Goal: Information Seeking & Learning: Learn about a topic

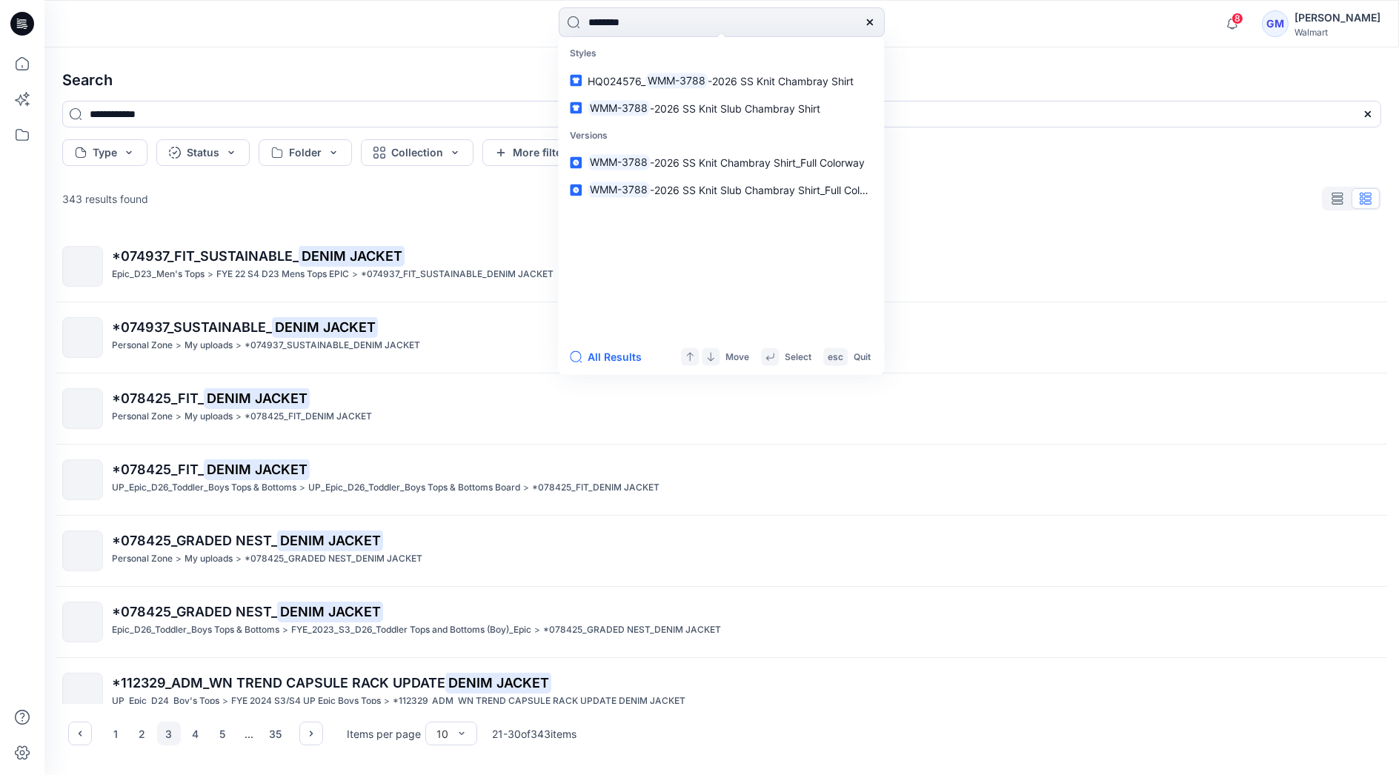
type input "********"
click at [598, 352] on button "All Results" at bounding box center [611, 357] width 82 height 18
type input "********"
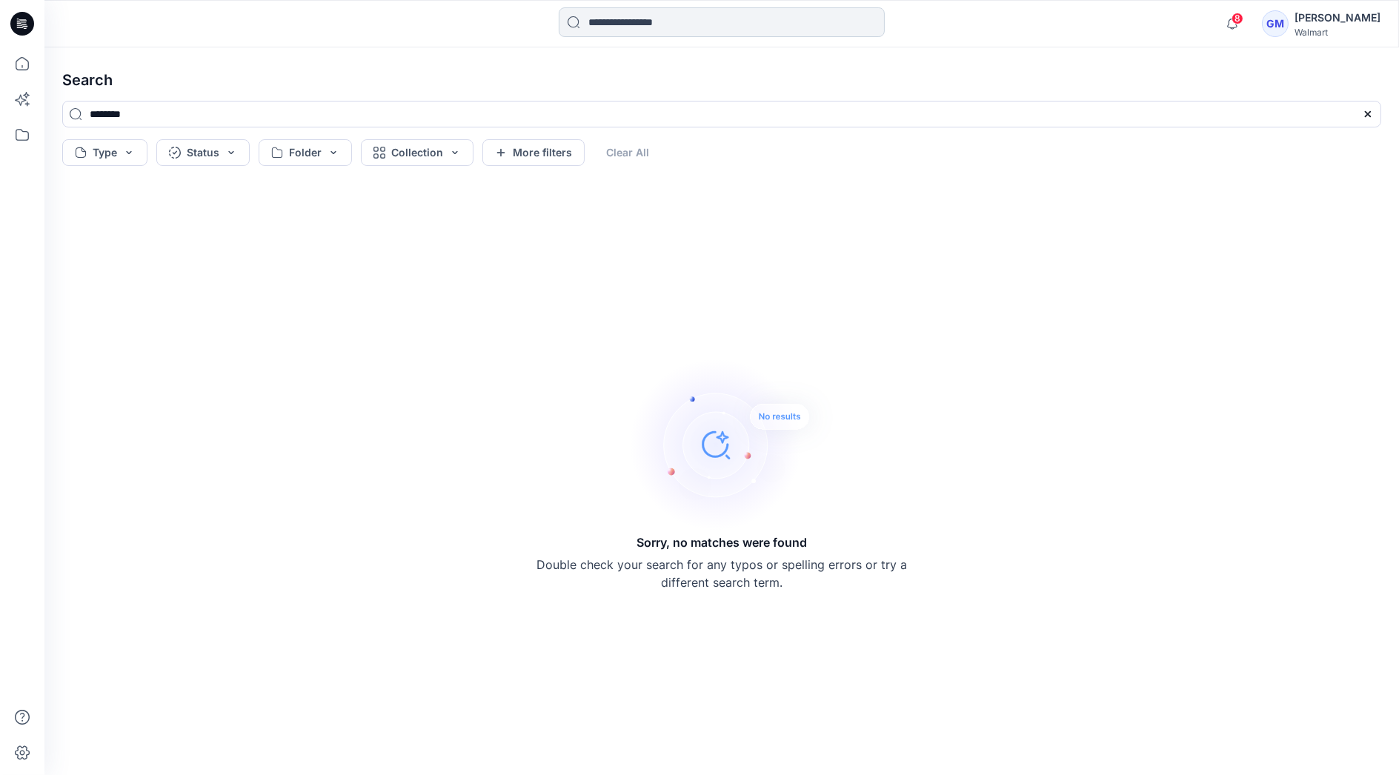
click at [677, 21] on input at bounding box center [722, 22] width 326 height 30
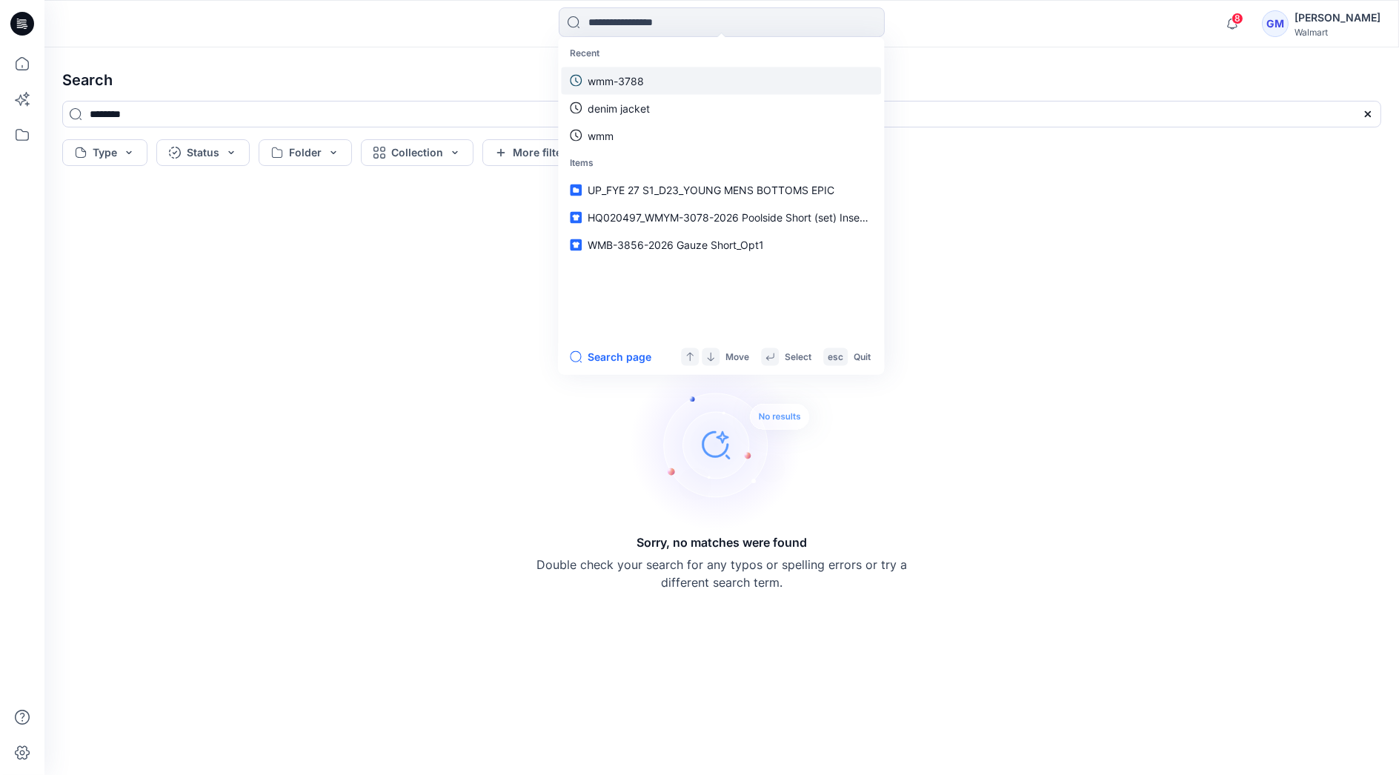
click at [660, 79] on link "wmm-3788" at bounding box center [721, 80] width 320 height 27
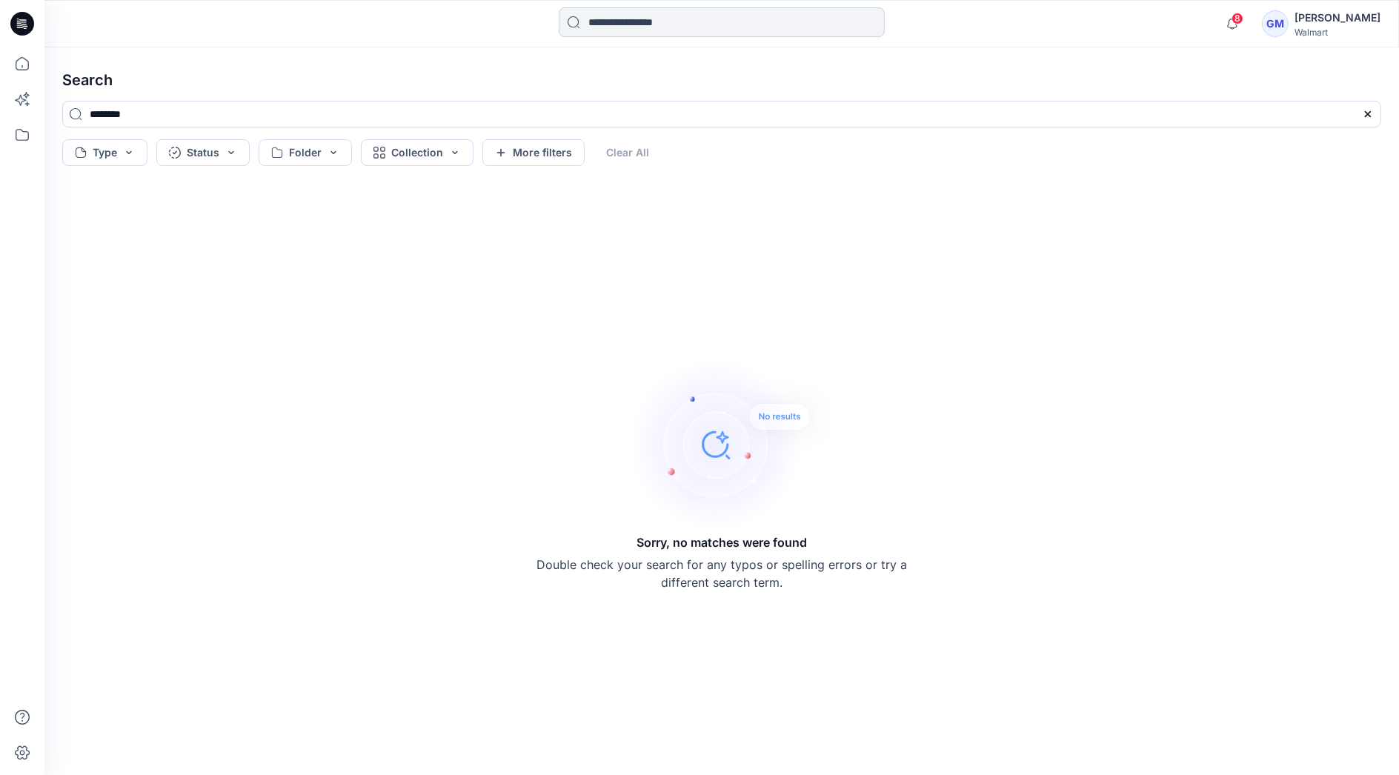
click at [641, 13] on input at bounding box center [722, 22] width 326 height 30
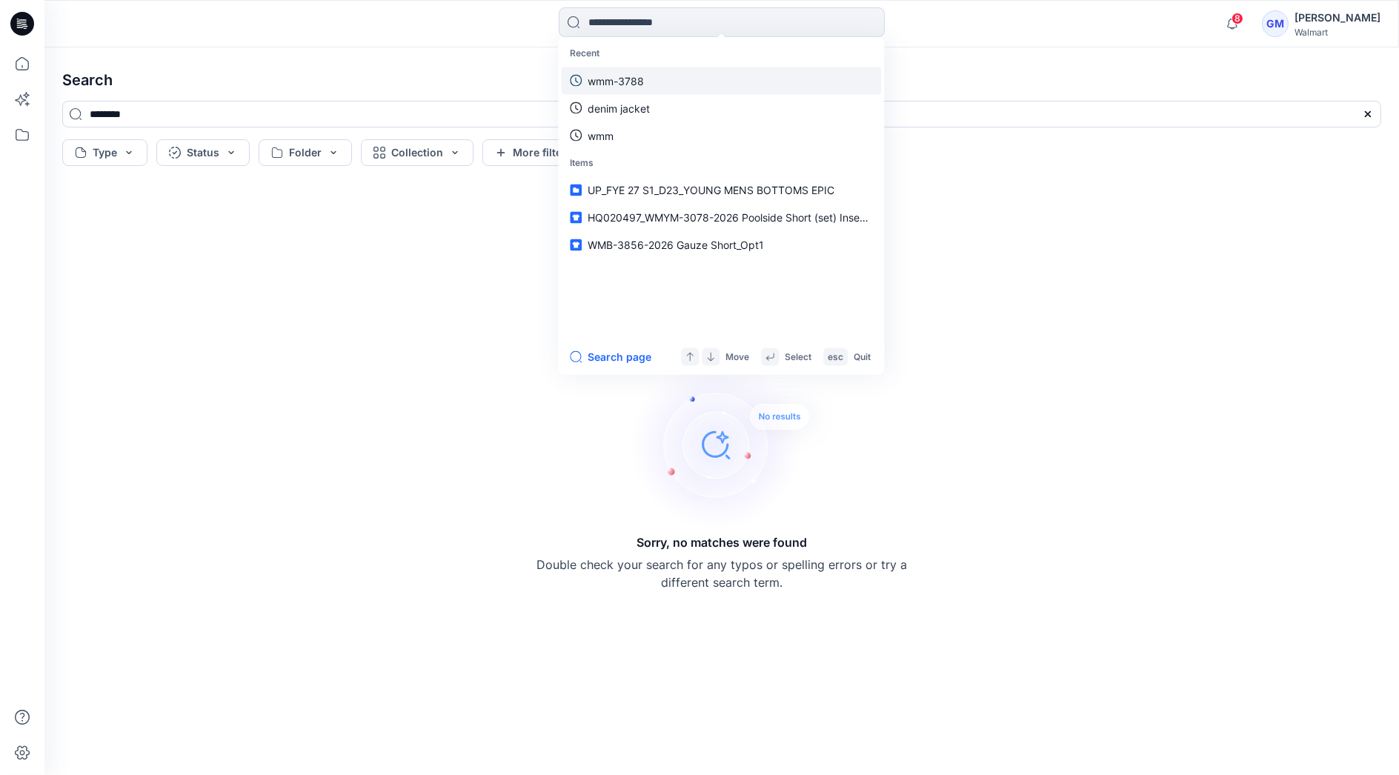
click at [652, 72] on link "wmm-3788" at bounding box center [721, 80] width 320 height 27
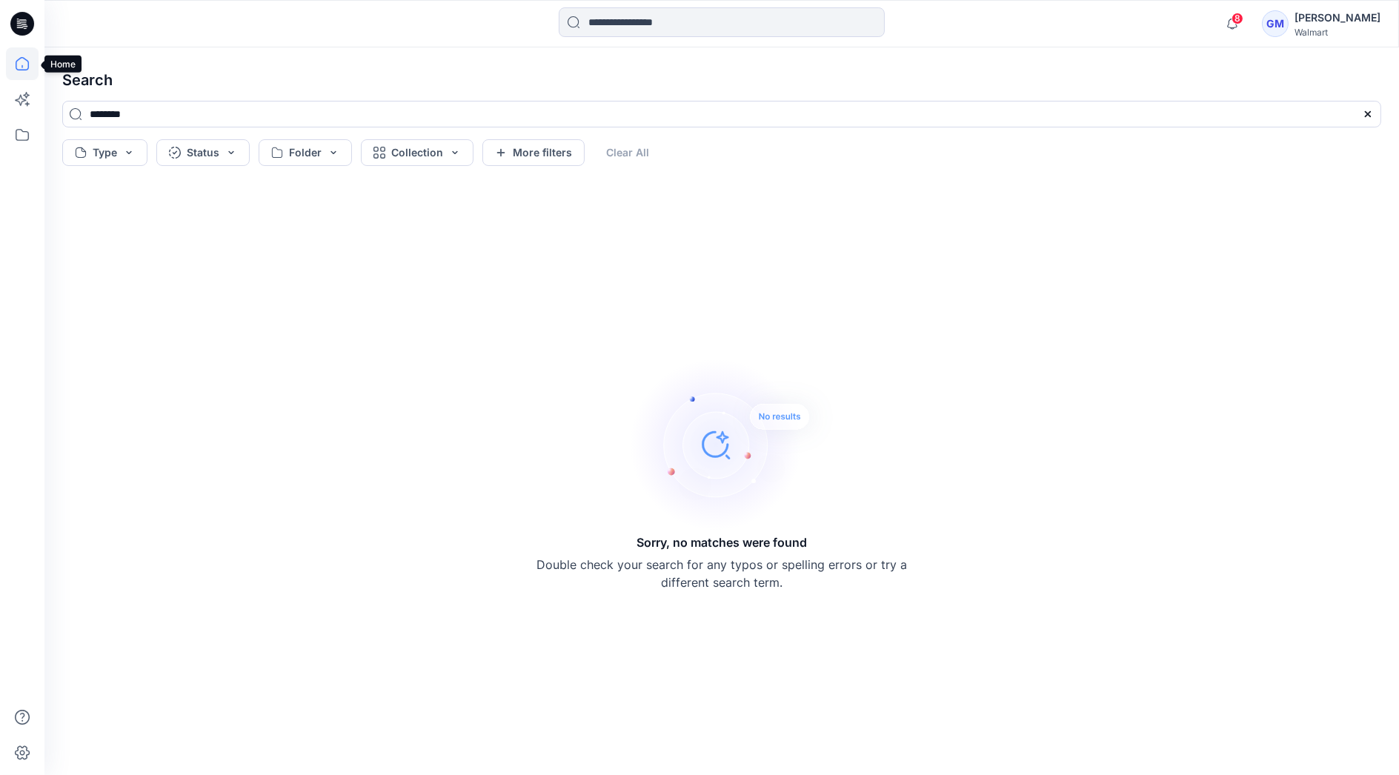
drag, startPoint x: 24, startPoint y: 63, endPoint x: 25, endPoint y: 76, distance: 12.7
click at [25, 63] on icon at bounding box center [22, 63] width 33 height 33
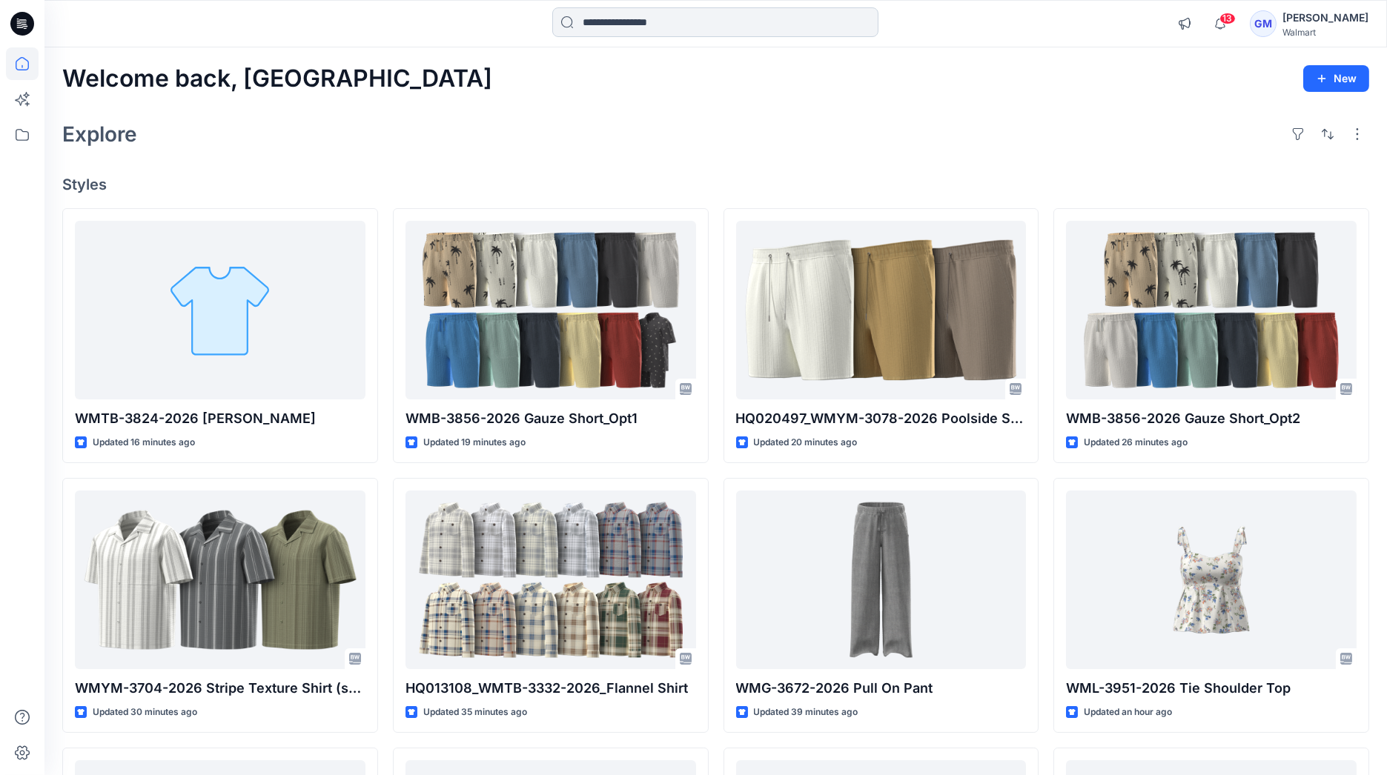
click at [683, 24] on input at bounding box center [715, 22] width 326 height 30
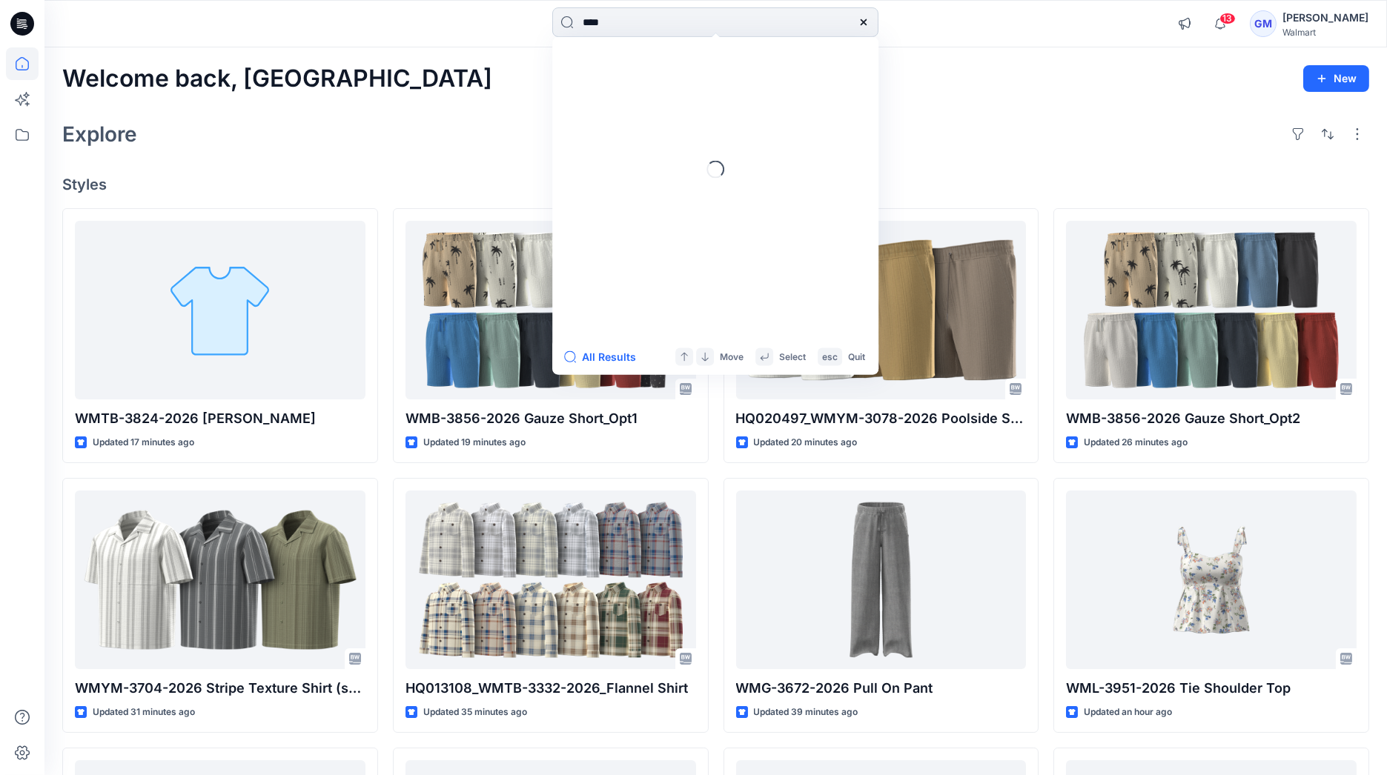
type input "****"
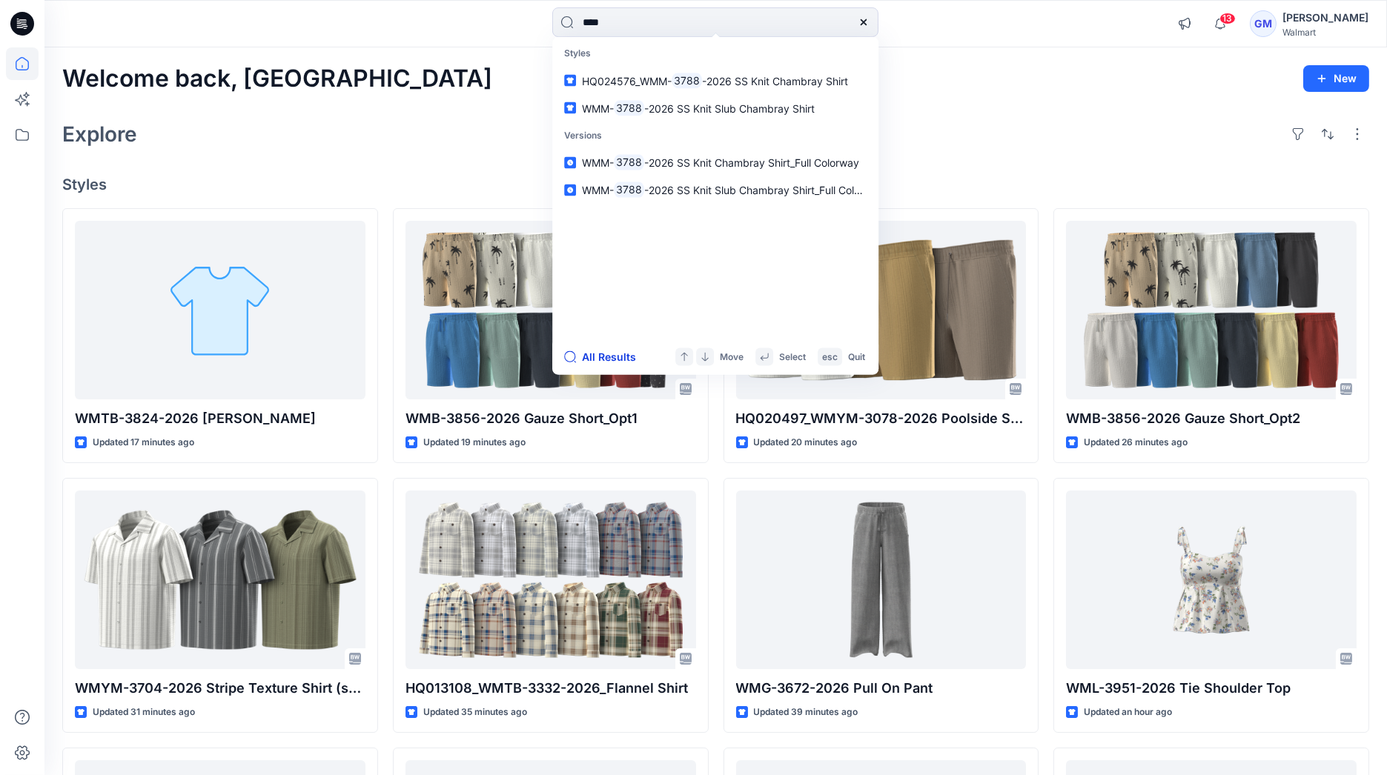
click at [614, 361] on button "All Results" at bounding box center [605, 357] width 82 height 18
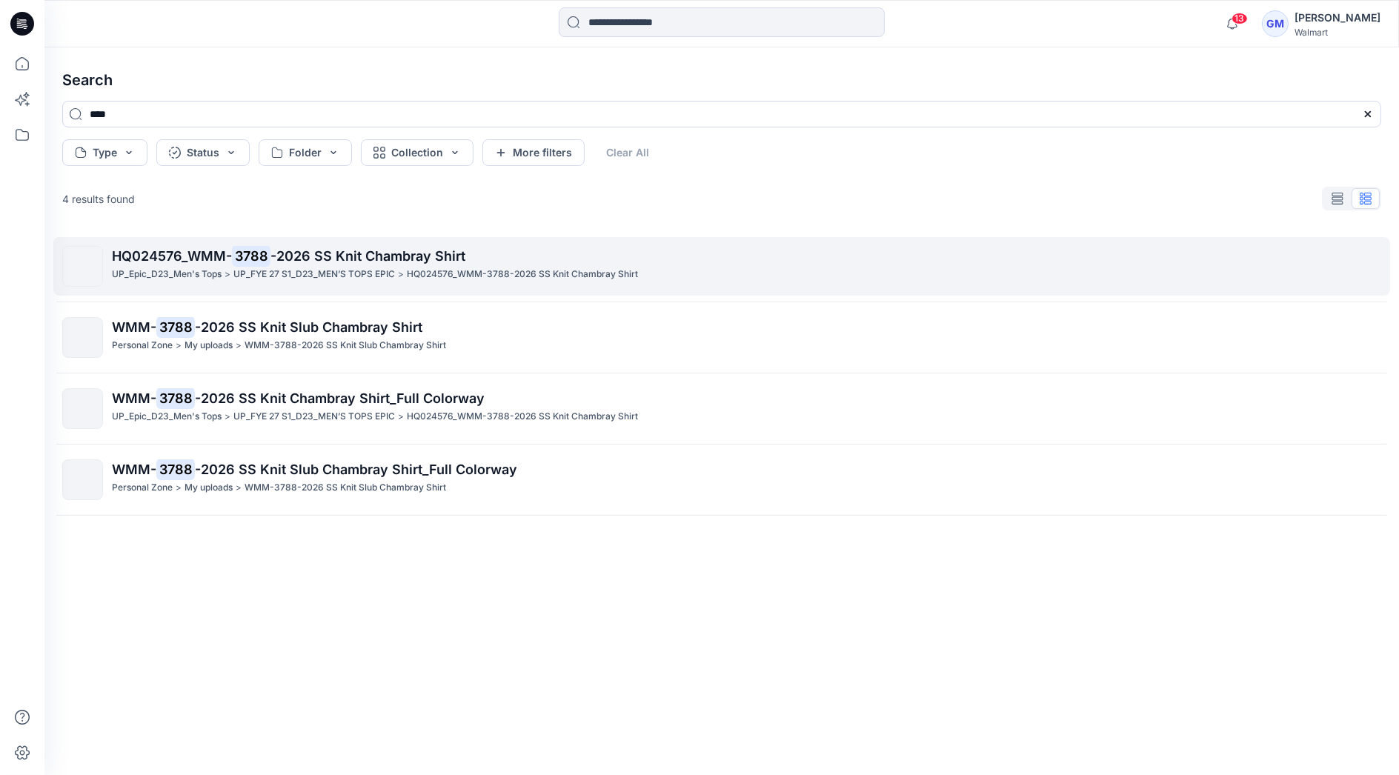
click at [295, 266] on p "HQ024576_WMM- 3788 -2026 SS Knit Chambray Shirt" at bounding box center [746, 256] width 1269 height 21
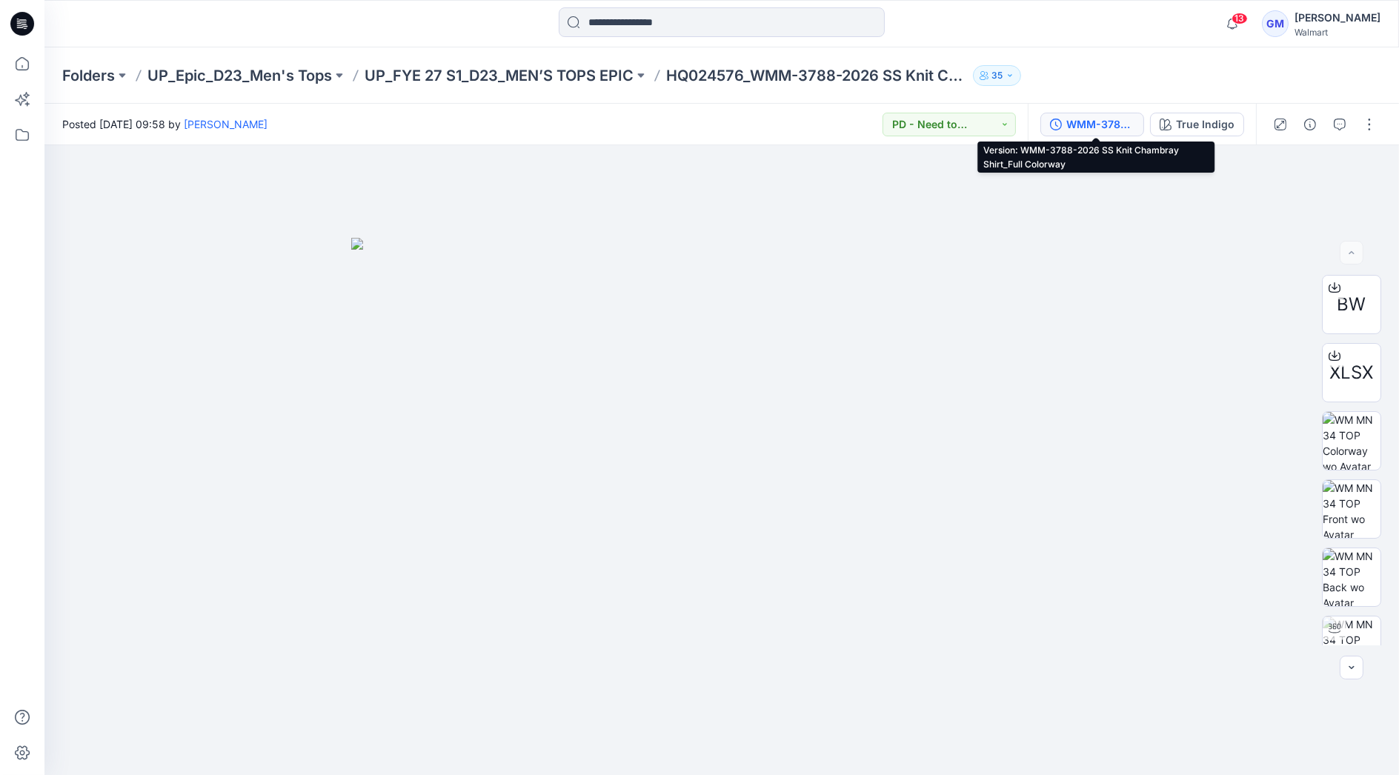
click at [1106, 125] on div "WMM-3788-2026 SS Knit Chambray Shirt_Full Colorway" at bounding box center [1101, 124] width 68 height 16
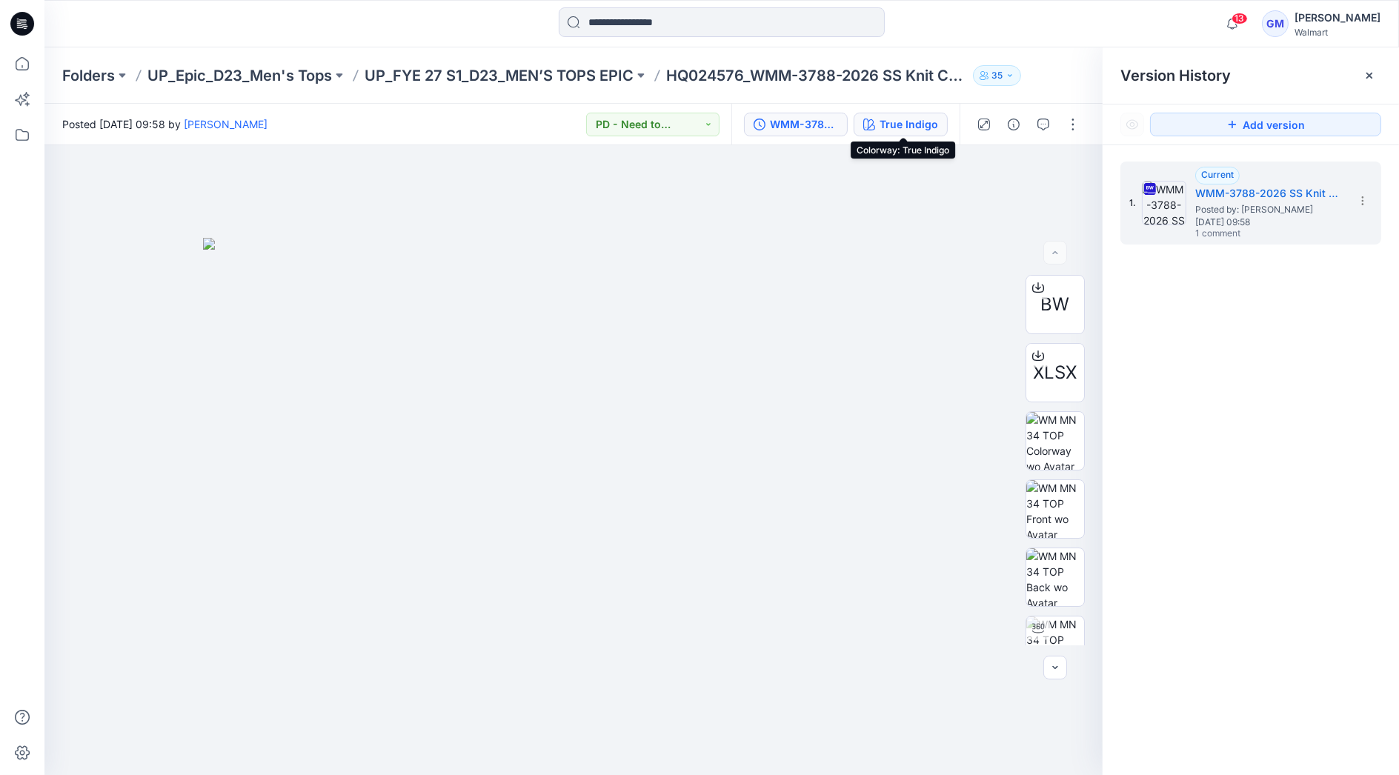
click at [923, 122] on div "True Indigo" at bounding box center [909, 124] width 59 height 16
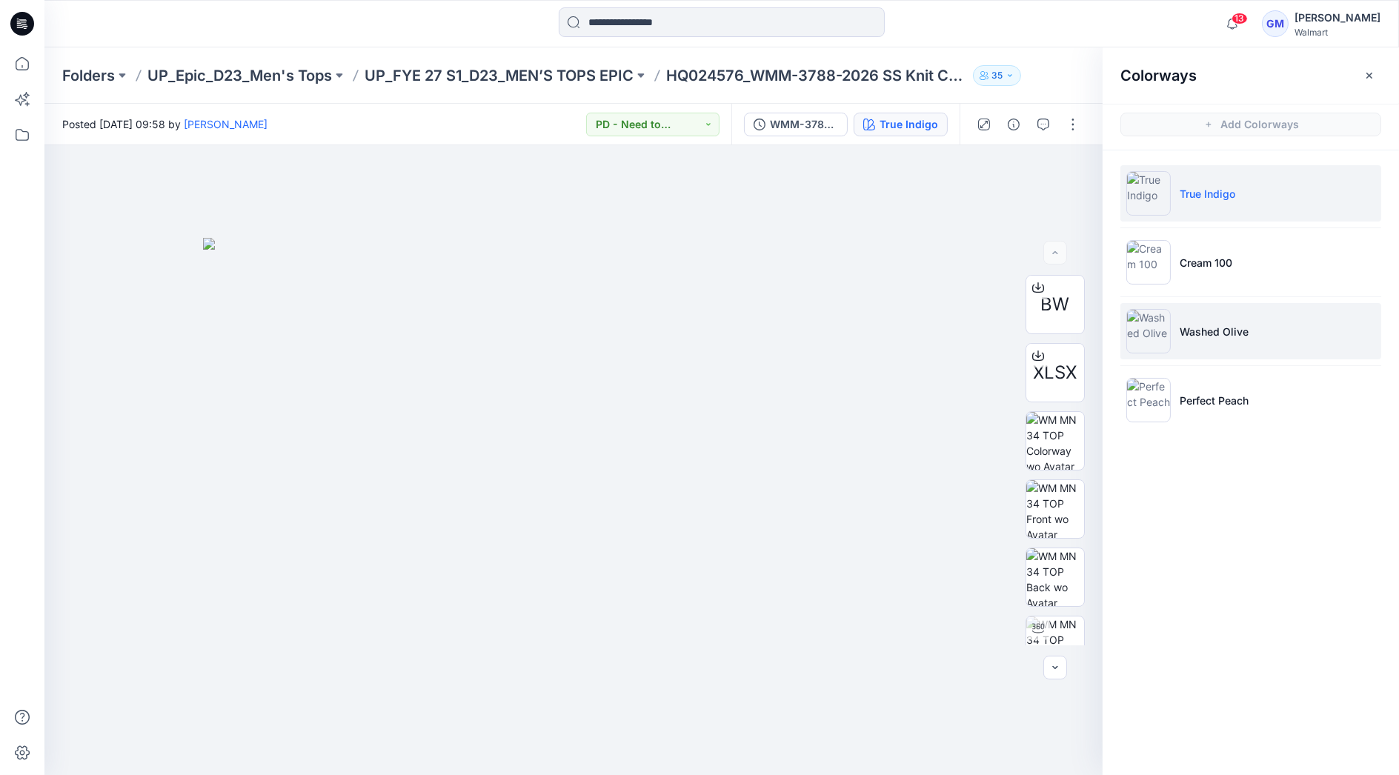
click at [1234, 311] on li "Washed Olive" at bounding box center [1251, 331] width 261 height 56
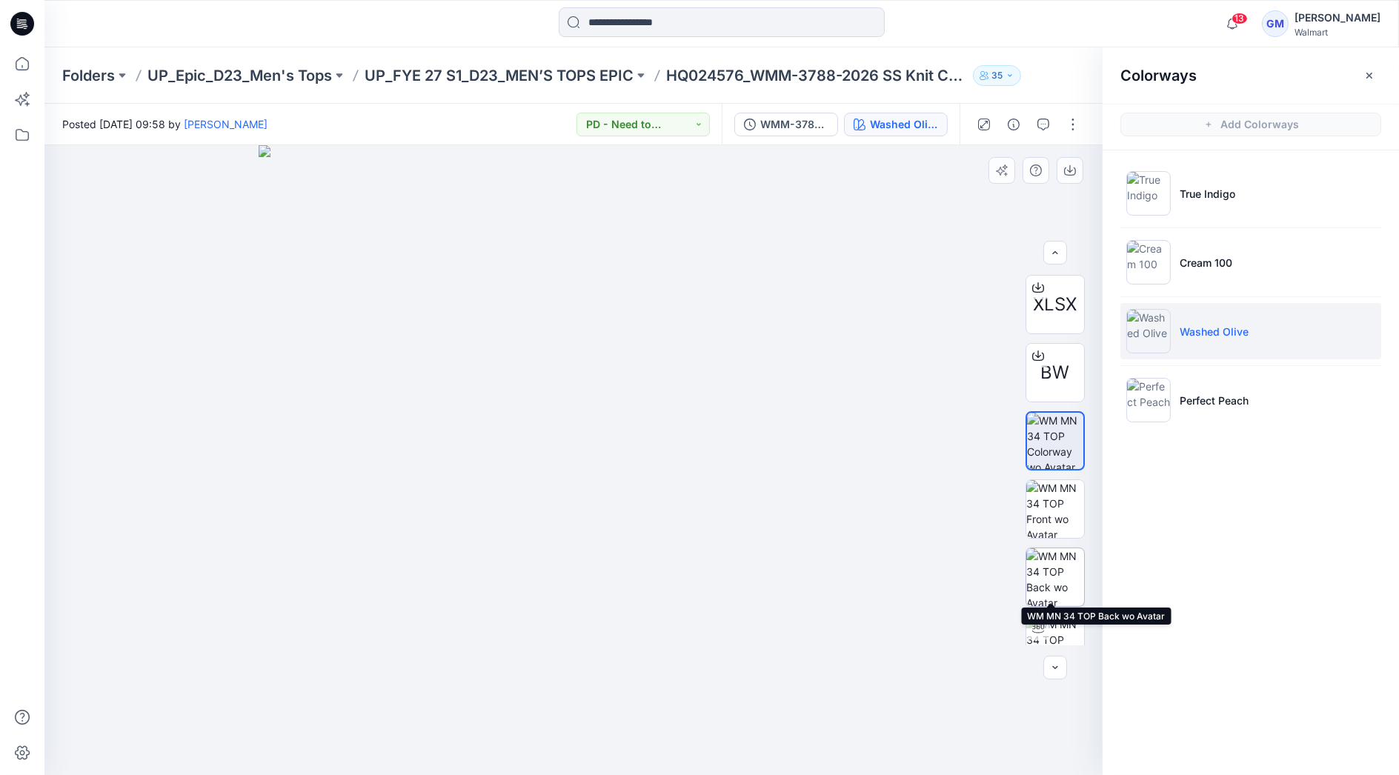
scroll to position [97, 0]
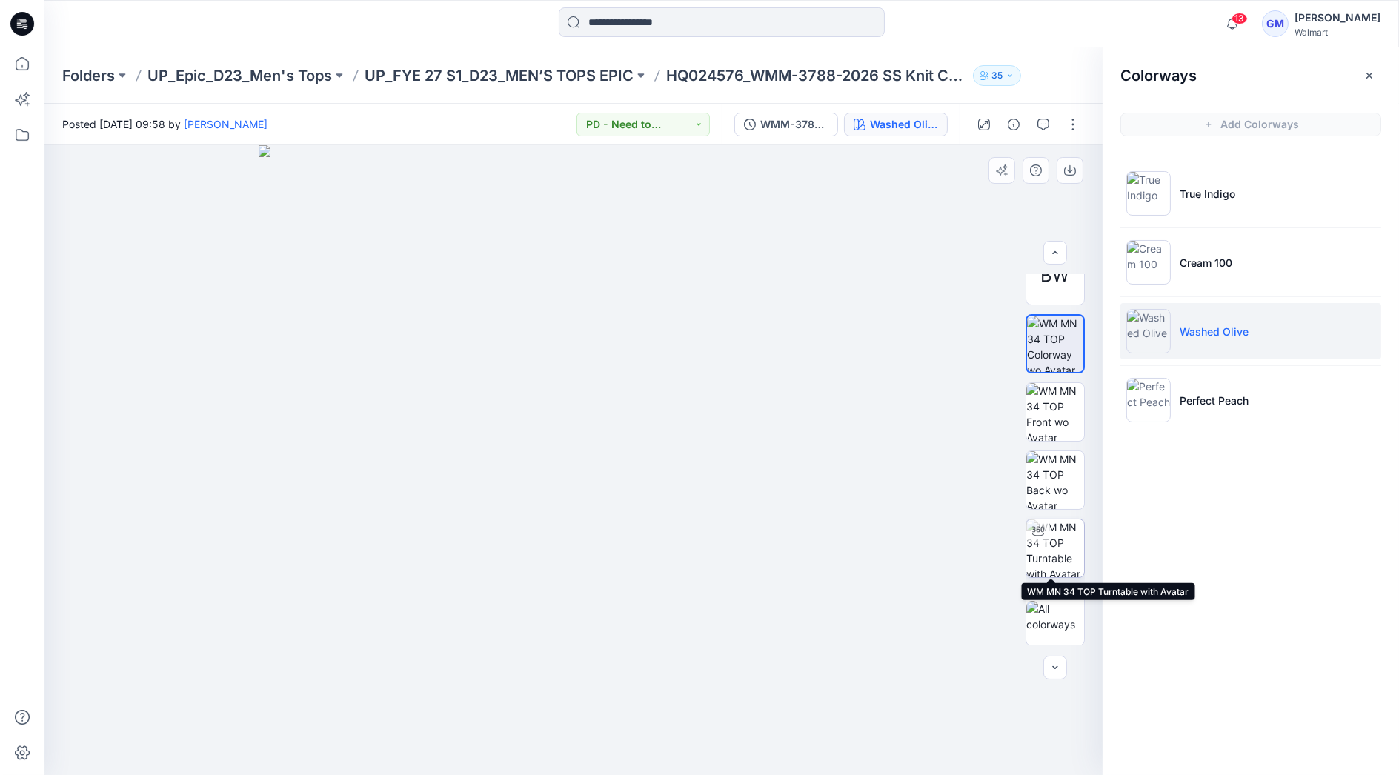
click at [1061, 532] on img at bounding box center [1056, 549] width 58 height 58
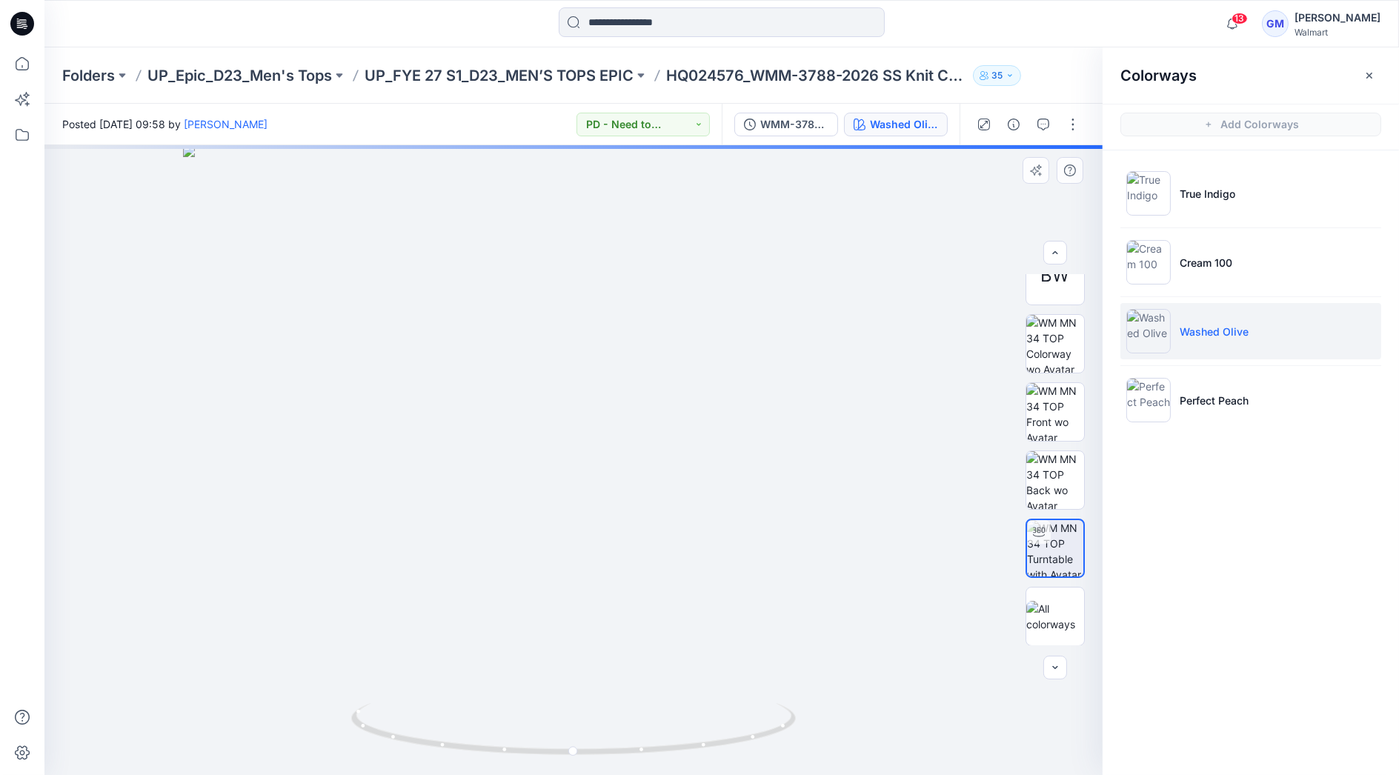
drag, startPoint x: 580, startPoint y: 277, endPoint x: 574, endPoint y: 442, distance: 164.7
click at [574, 442] on img at bounding box center [573, 460] width 781 height 630
